Goal: Task Accomplishment & Management: Use online tool/utility

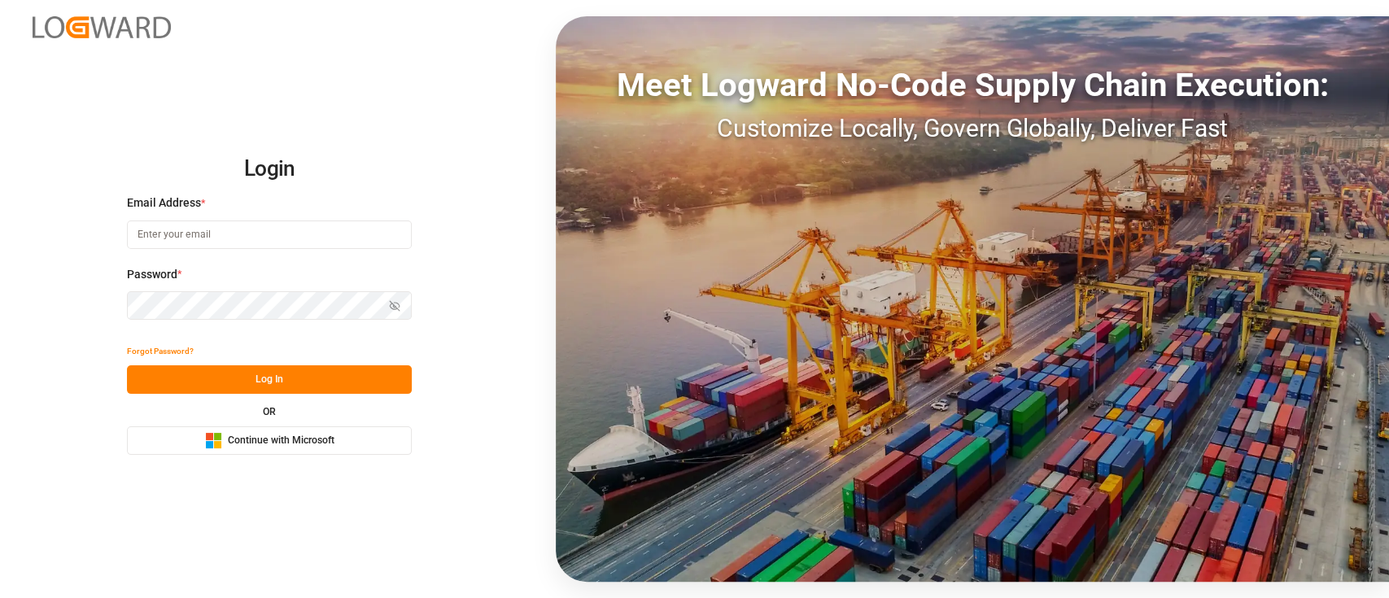
click at [255, 434] on span "Continue with Microsoft" at bounding box center [281, 441] width 107 height 15
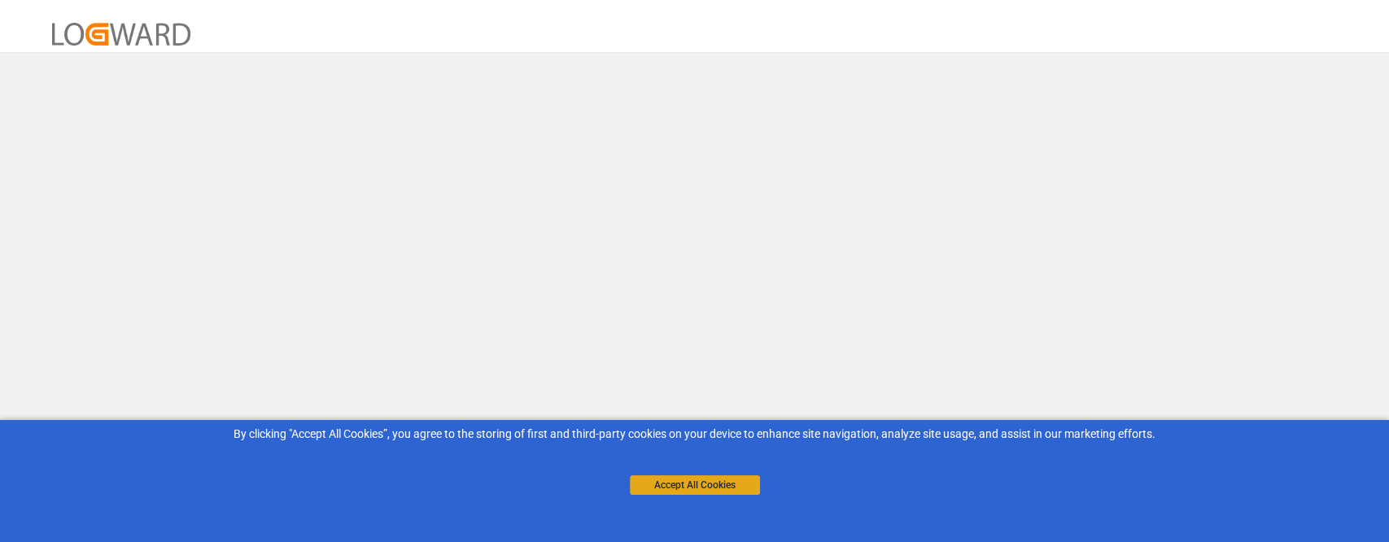
click at [673, 478] on button "Accept All Cookies" at bounding box center [695, 485] width 130 height 20
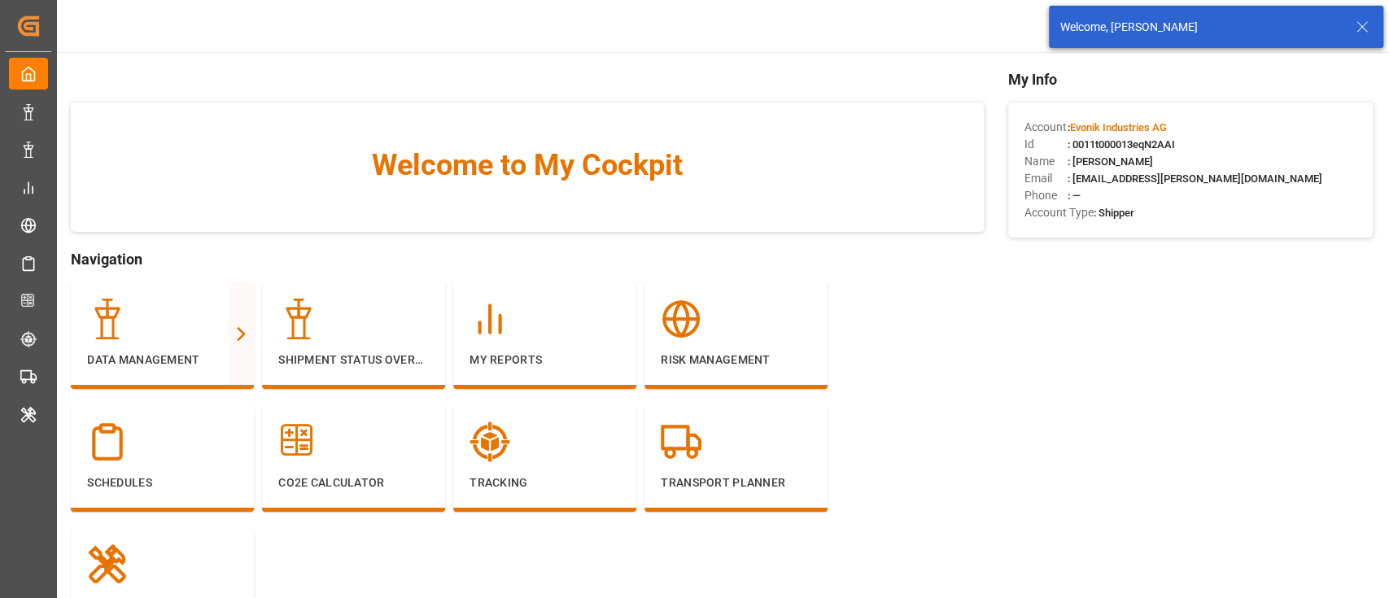
click at [1360, 20] on icon at bounding box center [1362, 27] width 20 height 20
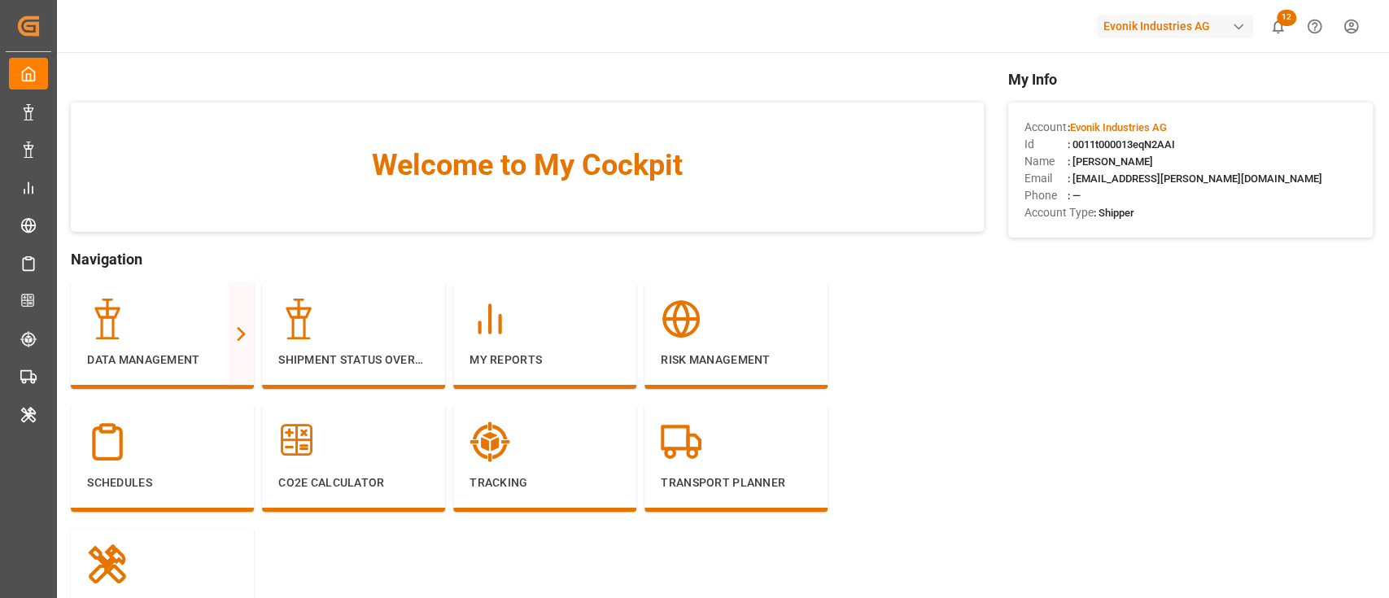
click at [1152, 37] on div "Evonik Industries AG" at bounding box center [1175, 27] width 156 height 24
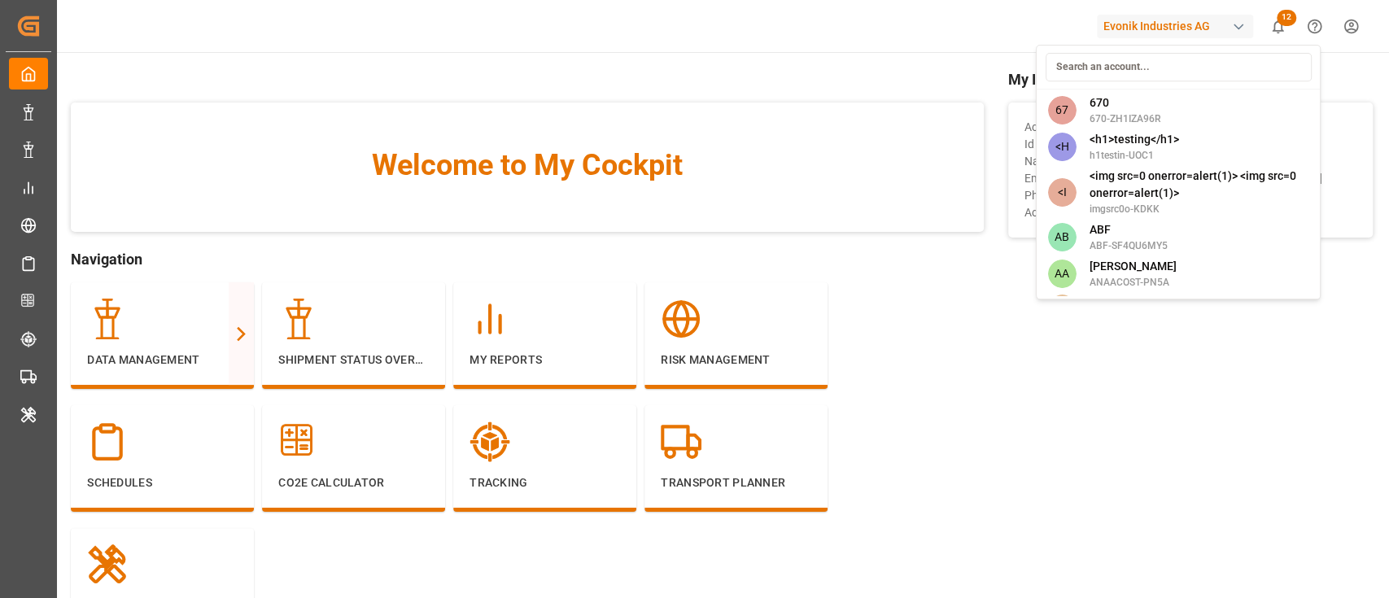
click at [1137, 72] on input at bounding box center [1178, 67] width 266 height 28
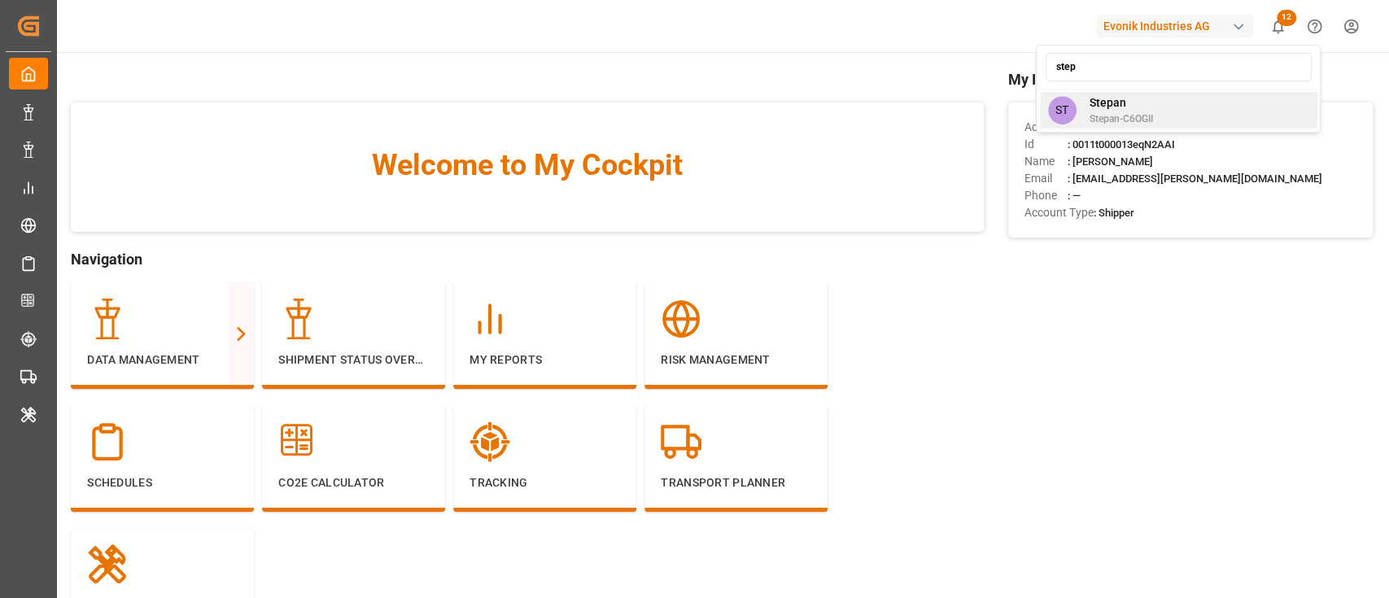
type input "step"
click at [1131, 121] on span "Stepan-C6OGII" at bounding box center [1120, 118] width 63 height 15
